Goal: Navigation & Orientation: Find specific page/section

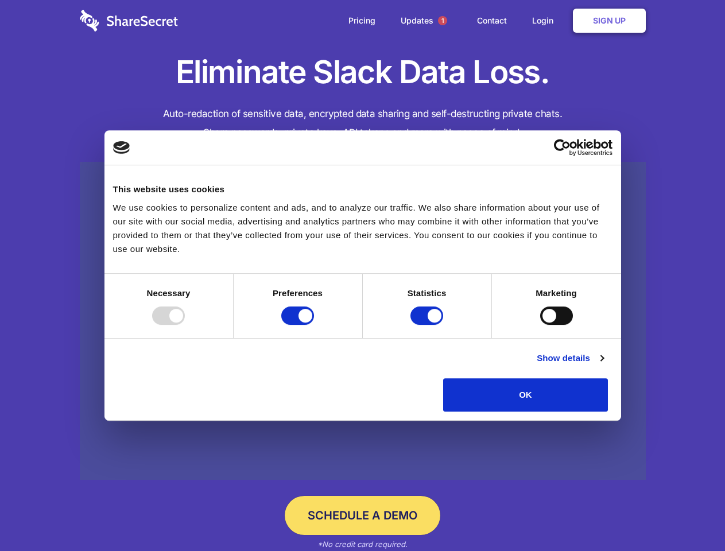
click at [185, 325] on div at bounding box center [168, 315] width 33 height 18
click at [314, 325] on input "Preferences" at bounding box center [297, 315] width 33 height 18
checkbox input "false"
click at [428, 325] on input "Statistics" at bounding box center [426, 315] width 33 height 18
checkbox input "false"
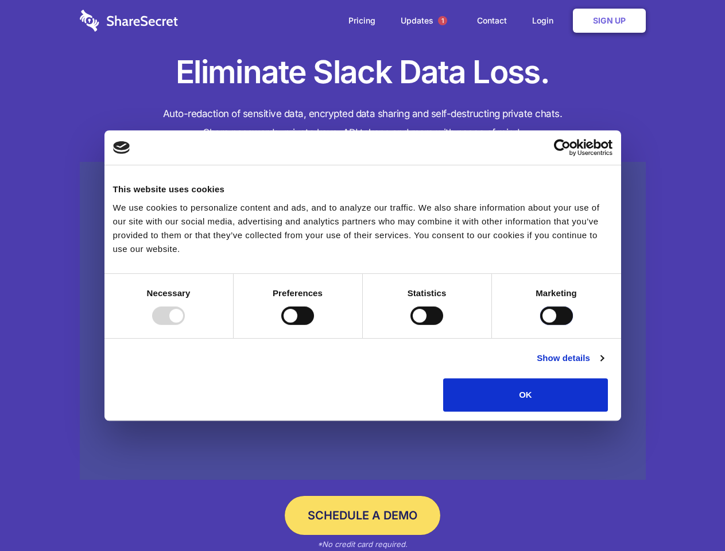
click at [540, 325] on input "Marketing" at bounding box center [556, 315] width 33 height 18
checkbox input "true"
click at [603, 365] on link "Show details" at bounding box center [569, 358] width 67 height 14
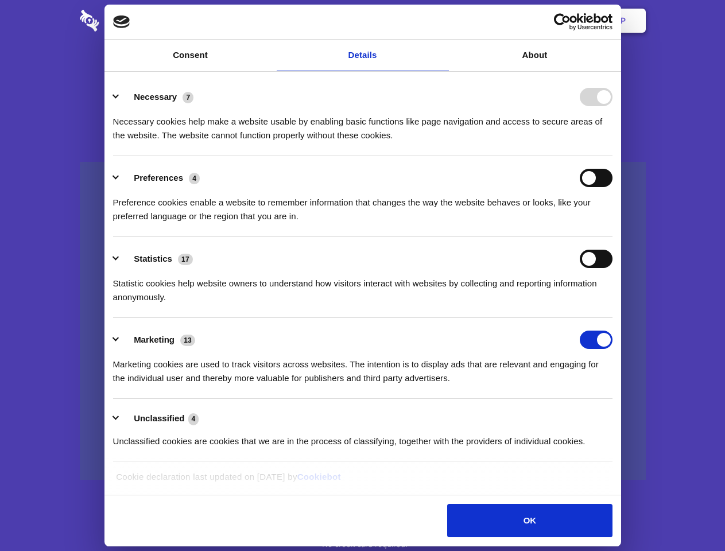
click at [612, 156] on li "Necessary 7 Necessary cookies help make a website usable by enabling basic func…" at bounding box center [362, 115] width 499 height 81
click at [442, 21] on span "1" at bounding box center [442, 20] width 9 height 9
